Goal: Communication & Community: Ask a question

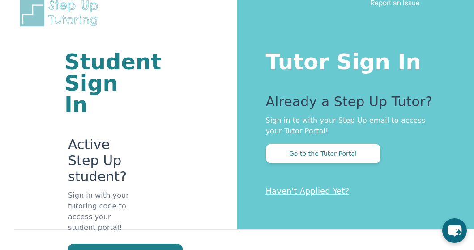
scroll to position [96, 0]
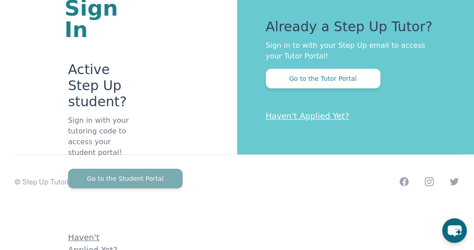
click at [146, 185] on button "Go to the Student Portal" at bounding box center [125, 179] width 114 height 20
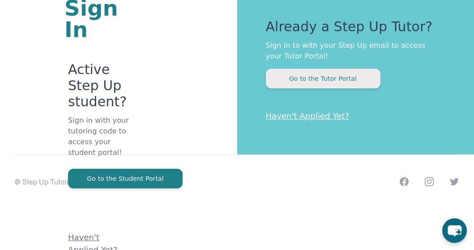
click at [313, 83] on button "Go to the Tutor Portal" at bounding box center [323, 79] width 114 height 20
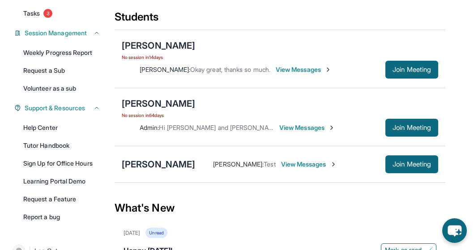
scroll to position [126, 0]
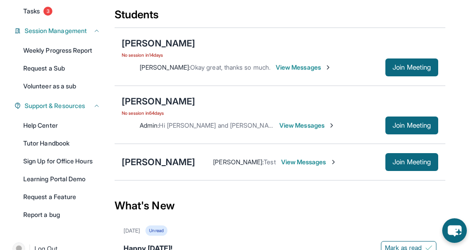
click at [281, 162] on span "View Messages" at bounding box center [309, 162] width 56 height 9
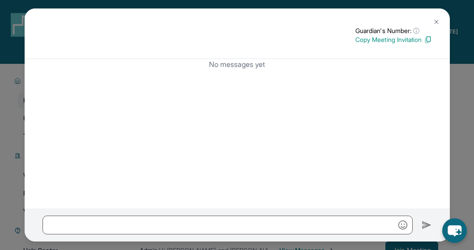
scroll to position [0, 0]
click at [253, 128] on div "No messages yet" at bounding box center [237, 134] width 425 height 150
click at [284, 215] on div at bounding box center [237, 225] width 425 height 33
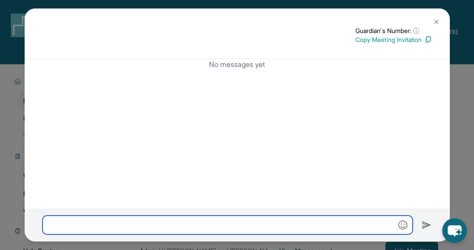
click at [243, 226] on input "text" at bounding box center [227, 225] width 370 height 19
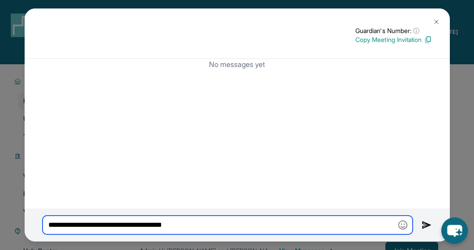
type input "**********"
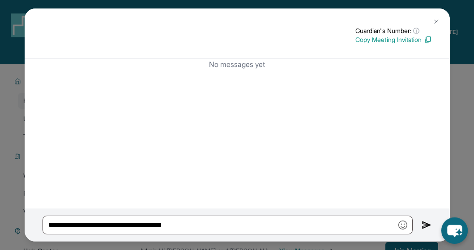
click at [453, 228] on icon "chat-button" at bounding box center [454, 231] width 15 height 12
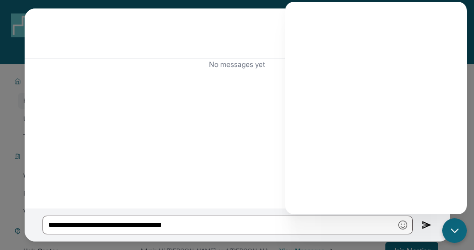
click at [227, 138] on div "No messages yet" at bounding box center [237, 134] width 425 height 150
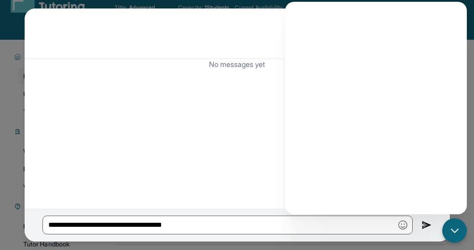
scroll to position [25, 0]
